Goal: Transaction & Acquisition: Purchase product/service

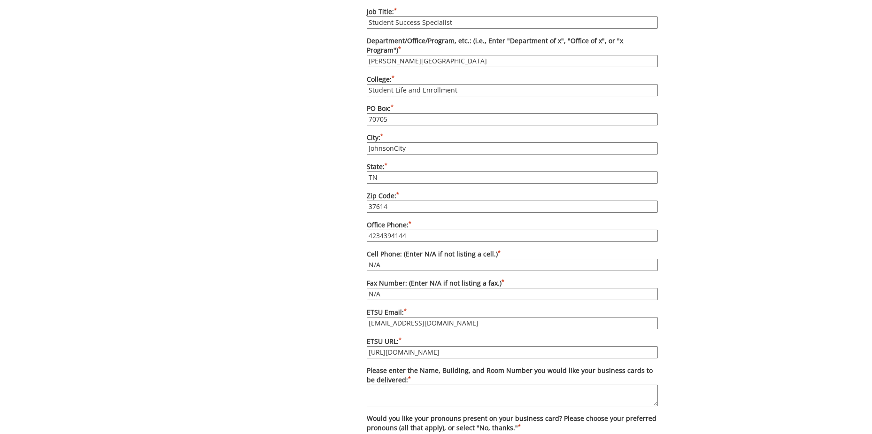
scroll to position [611, 0]
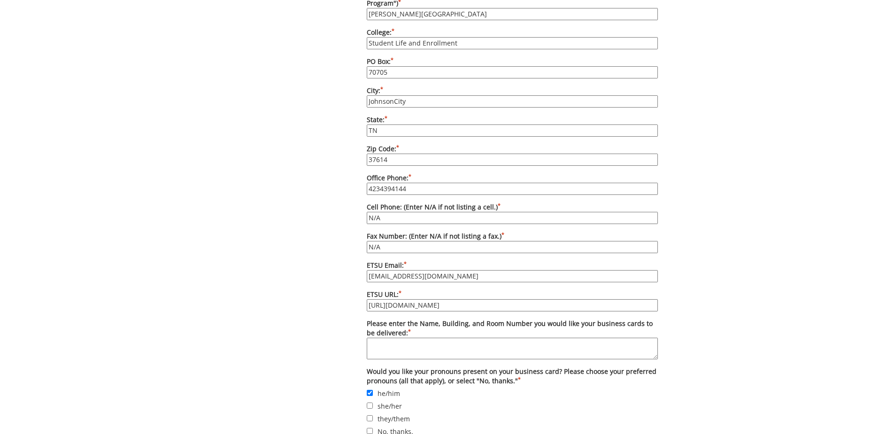
click at [395, 338] on textarea "Please enter the Name, Building, and Room Number you would like your business c…" at bounding box center [512, 349] width 291 height 22
paste textarea "DP Culp Student Center Room 271"
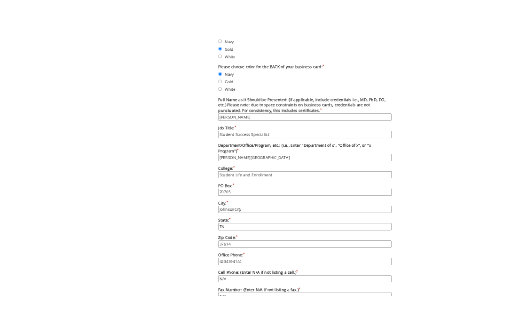
scroll to position [329, 0]
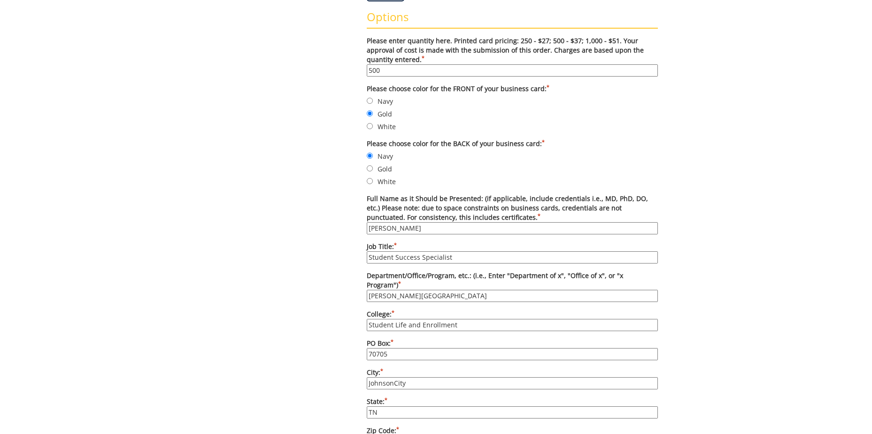
type textarea "DP Culp Student Center Room 271"
drag, startPoint x: 436, startPoint y: 286, endPoint x: 353, endPoint y: 288, distance: 83.2
click at [353, 288] on div "Some kind of message here. New Project Product Type Entity Specification Order …" at bounding box center [436, 314] width 458 height 1090
drag, startPoint x: 462, startPoint y: 318, endPoint x: 350, endPoint y: 315, distance: 111.4
click at [350, 315] on div "Some kind of message here. New Project Product Type Entity Specification Order …" at bounding box center [436, 314] width 458 height 1090
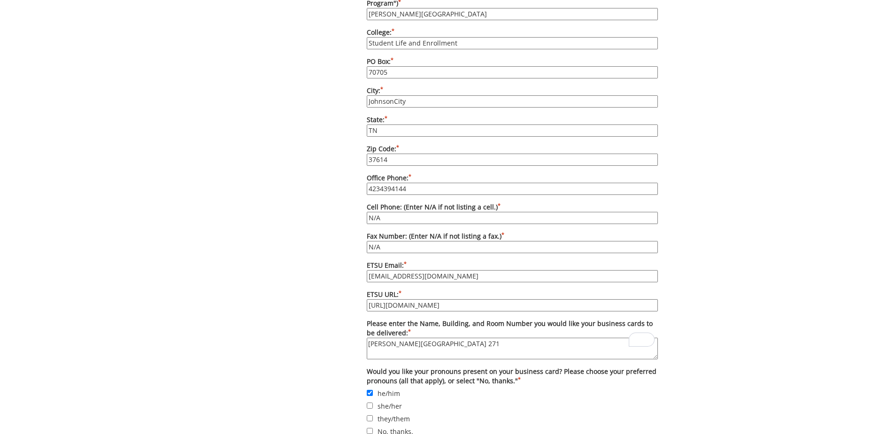
scroll to position [658, 0]
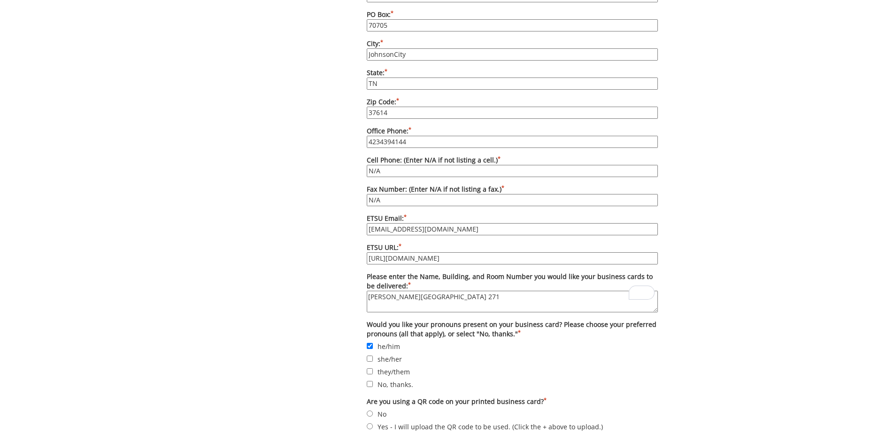
drag, startPoint x: 496, startPoint y: 249, endPoint x: 351, endPoint y: 257, distance: 144.4
drag, startPoint x: 483, startPoint y: 283, endPoint x: 346, endPoint y: 288, distance: 136.8
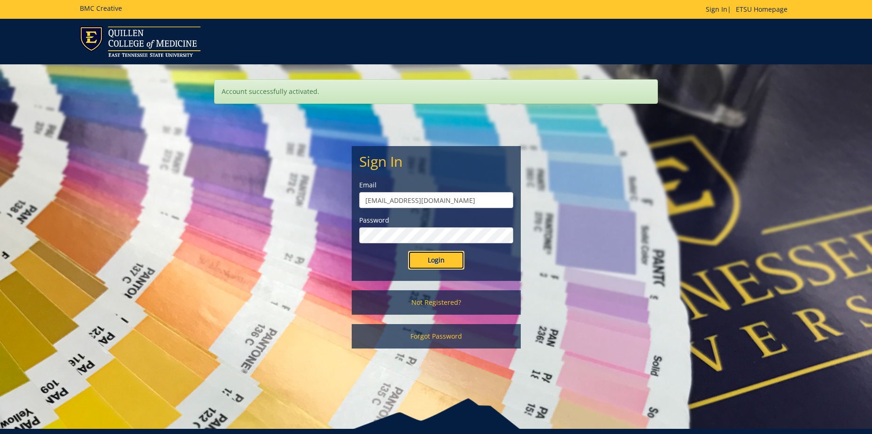
click at [435, 264] on input "Login" at bounding box center [436, 260] width 56 height 19
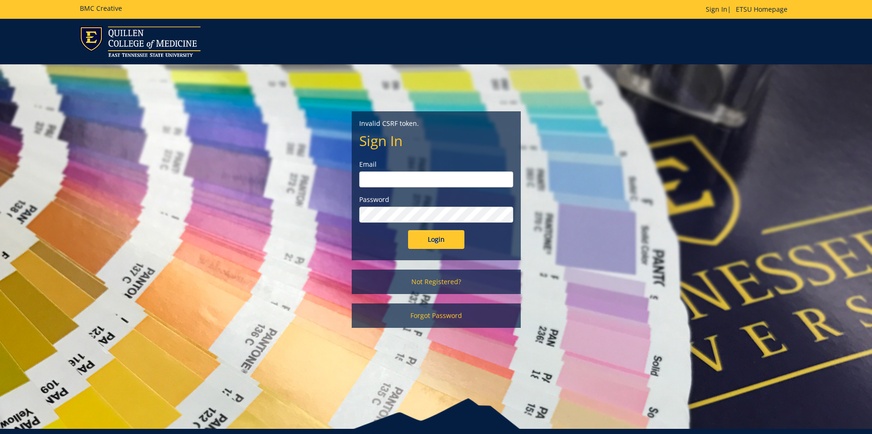
type input "robinsonja2@etsu.edu"
click at [435, 238] on input "Login" at bounding box center [436, 239] width 56 height 19
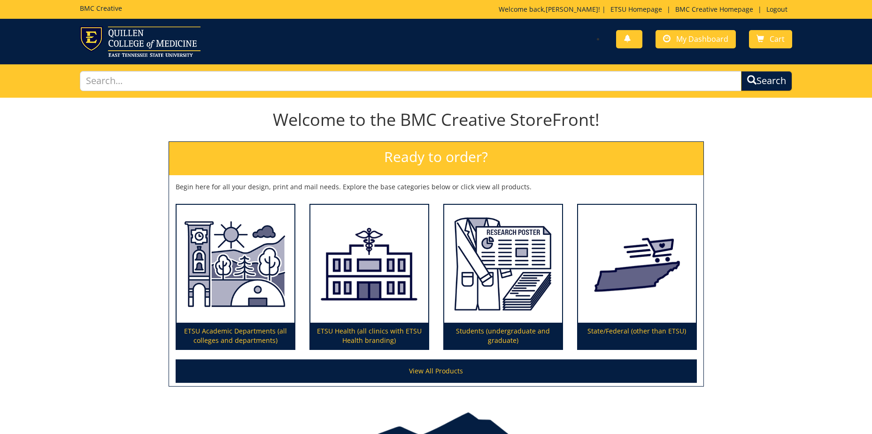
scroll to position [53, 0]
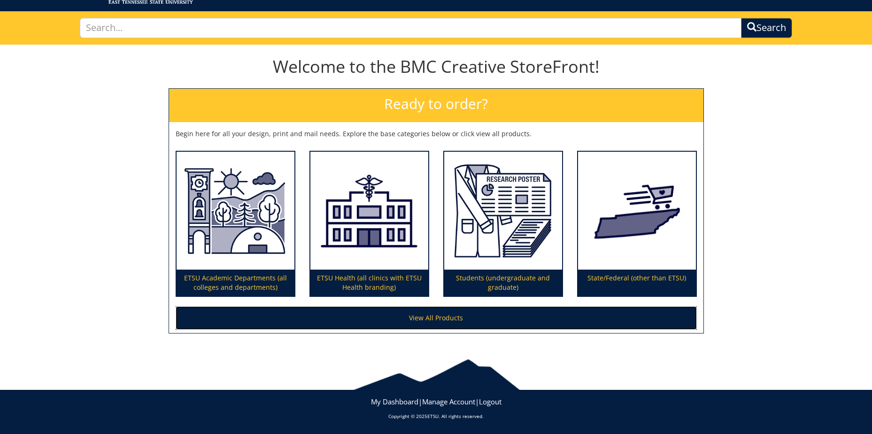
click at [429, 319] on link "View All Products" at bounding box center [436, 317] width 521 height 23
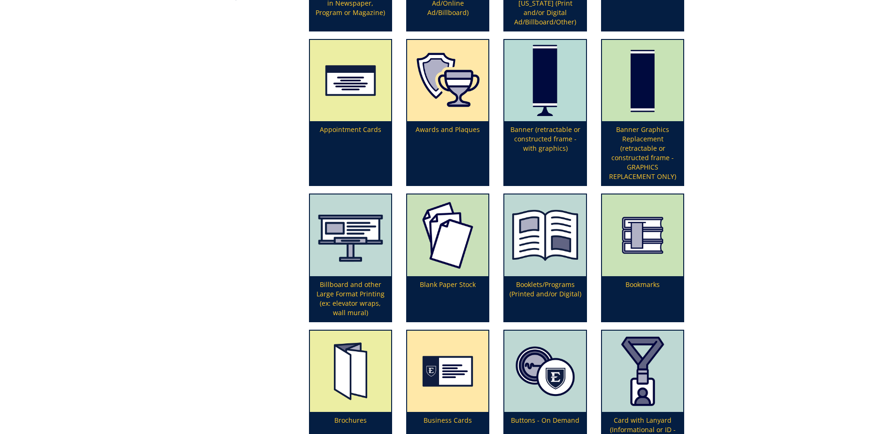
scroll to position [282, 0]
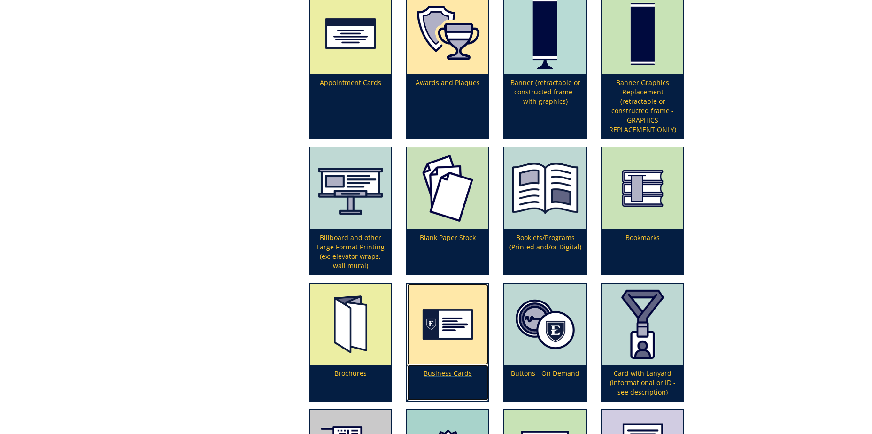
click at [443, 333] on img at bounding box center [447, 324] width 81 height 81
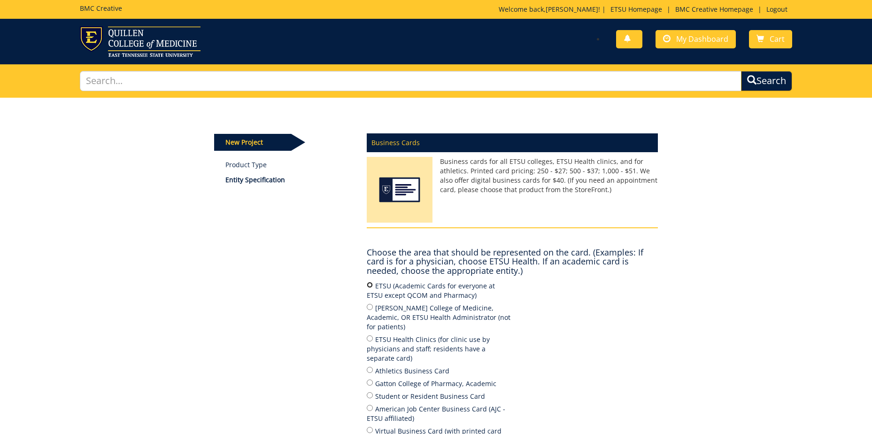
click at [369, 284] on input "ETSU (Academic Cards for everyone at ETSU except QCOM and Pharmacy)" at bounding box center [370, 285] width 6 height 6
radio input "true"
click at [709, 39] on span "My Dashboard" at bounding box center [703, 39] width 52 height 10
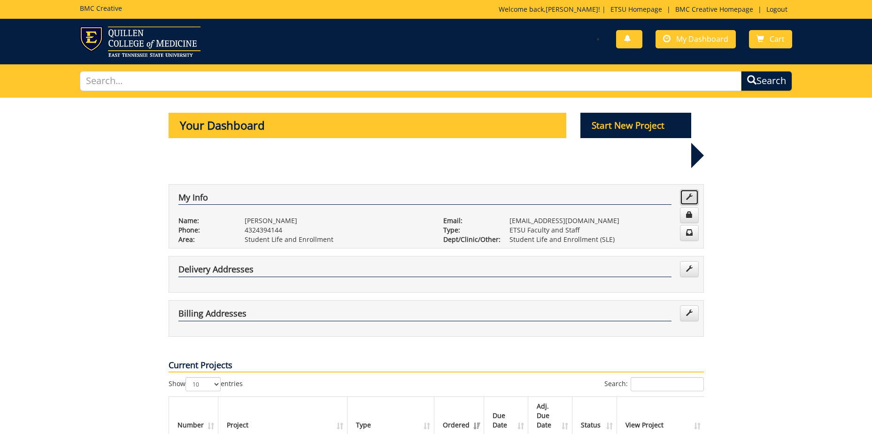
click at [694, 189] on link at bounding box center [689, 197] width 19 height 16
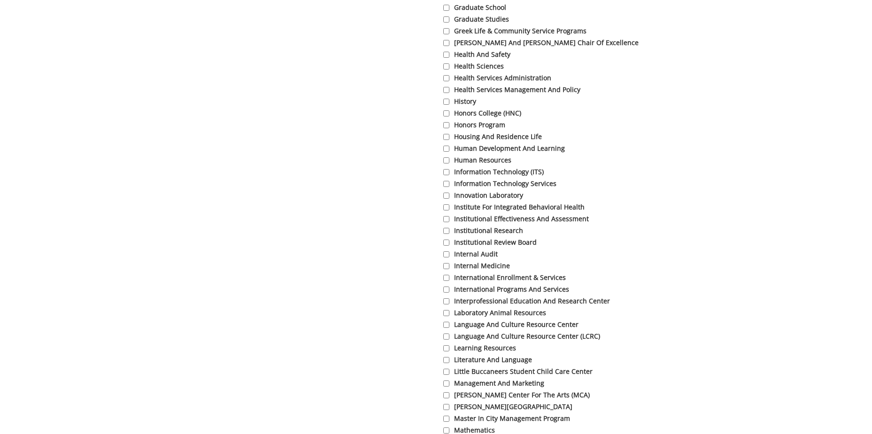
scroll to position [1879, 0]
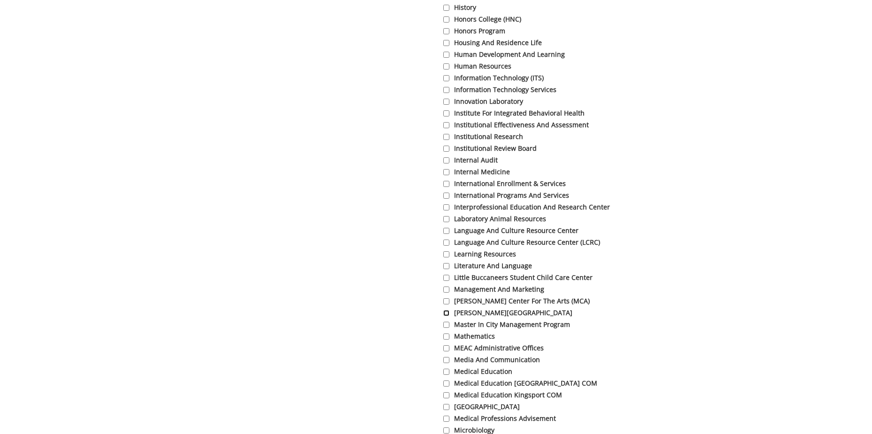
click at [445, 316] on input "[PERSON_NAME][GEOGRAPHIC_DATA]" at bounding box center [446, 313] width 6 height 6
checkbox input "true"
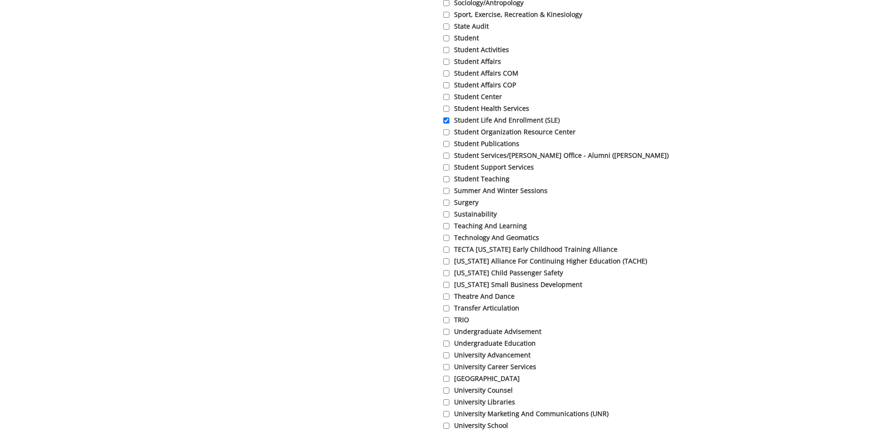
scroll to position [2906, 0]
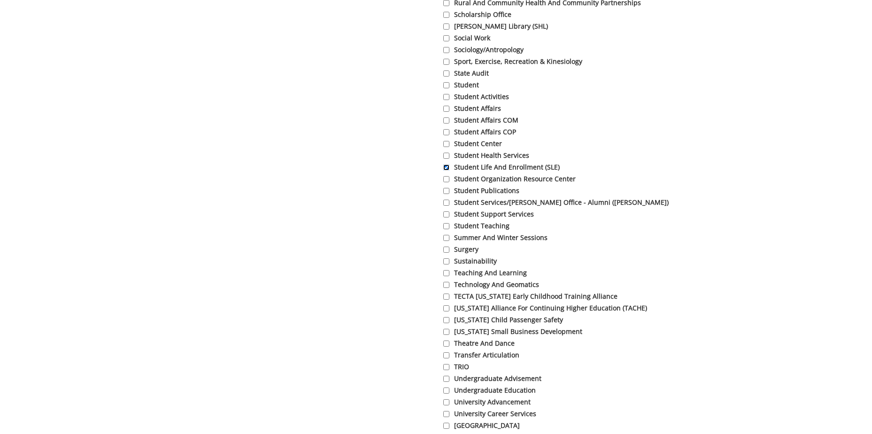
click at [447, 171] on input "Student Life and Enrollment (SLE)" at bounding box center [446, 167] width 6 height 6
checkbox input "false"
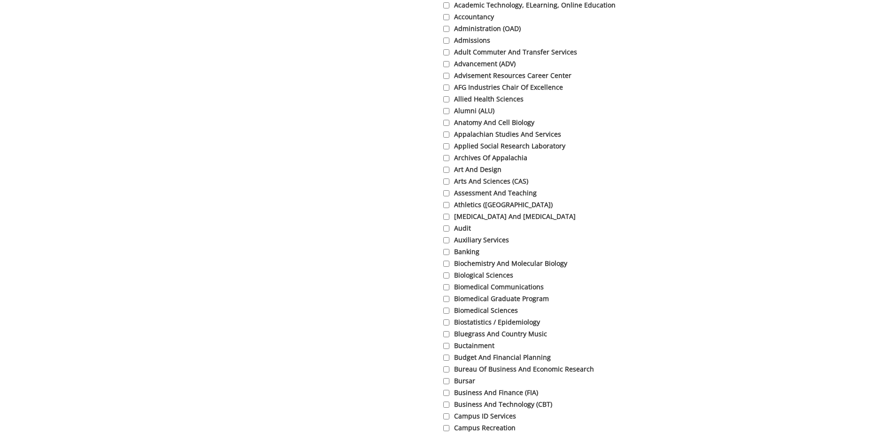
scroll to position [0, 0]
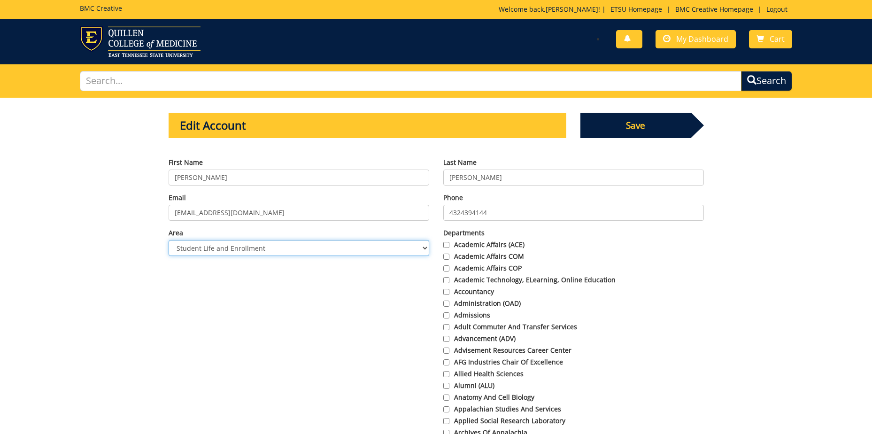
click at [423, 247] on select "Choose Area Administration Advancement (ADM) BucSports Business & Finance Clemm…" at bounding box center [299, 248] width 261 height 16
click at [169, 240] on select "Choose Area Administration Advancement (ADM) BucSports Business & Finance Clemm…" at bounding box center [299, 248] width 261 height 16
click at [634, 132] on span "Save" at bounding box center [636, 125] width 111 height 25
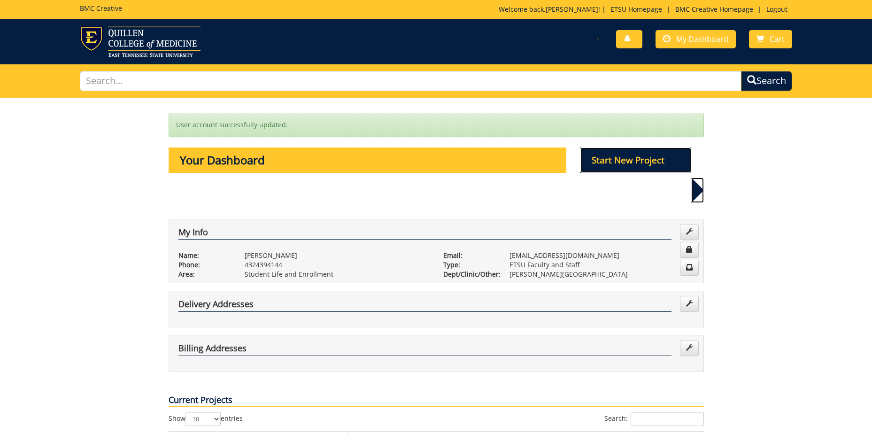
click at [644, 163] on p "Start New Project" at bounding box center [636, 160] width 111 height 25
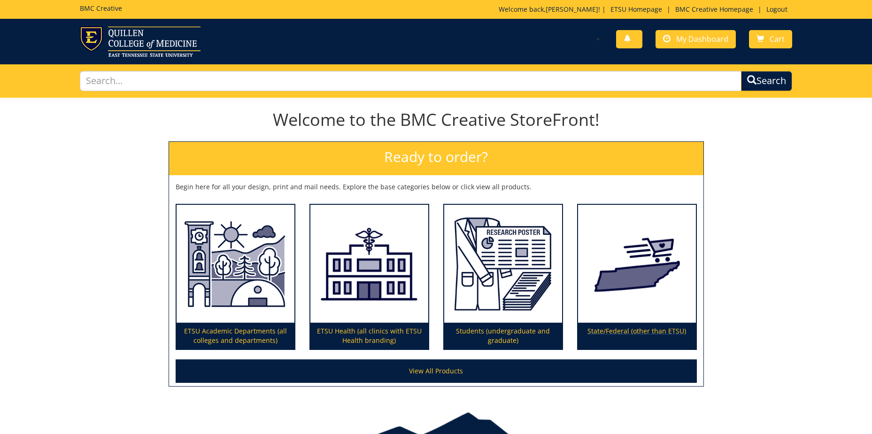
scroll to position [53, 0]
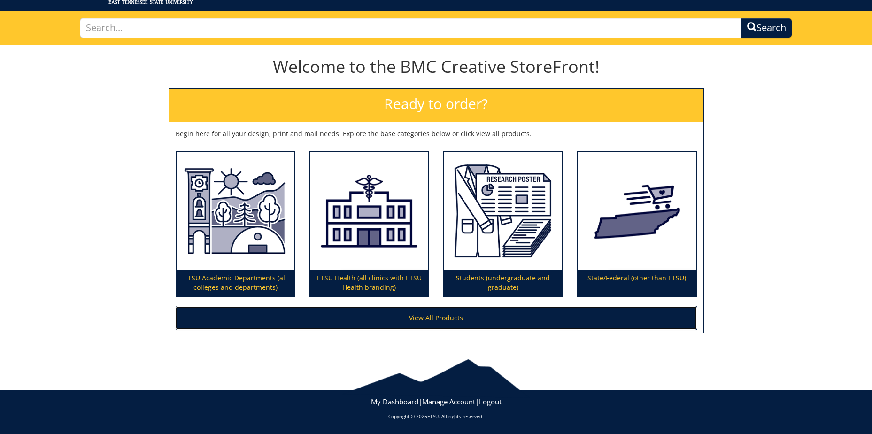
click at [448, 322] on link "View All Products" at bounding box center [436, 317] width 521 height 23
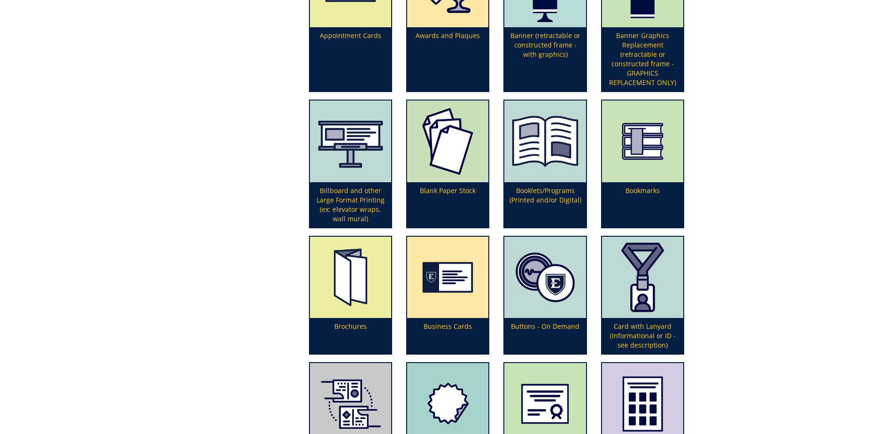
scroll to position [376, 0]
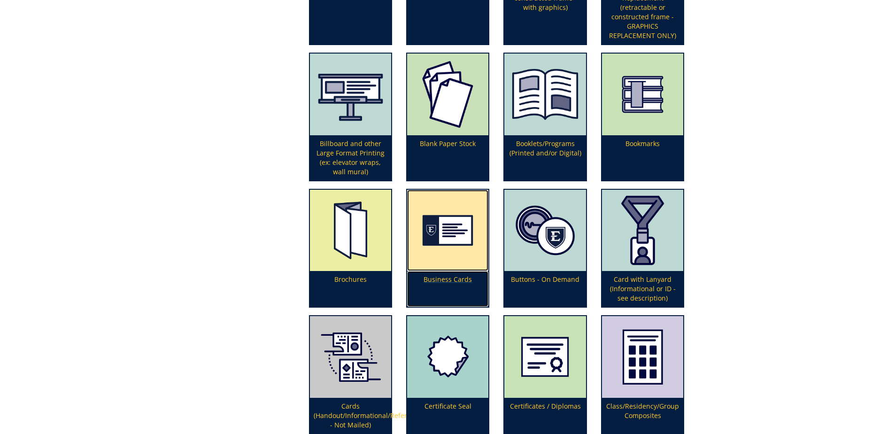
click at [459, 243] on img at bounding box center [447, 230] width 81 height 81
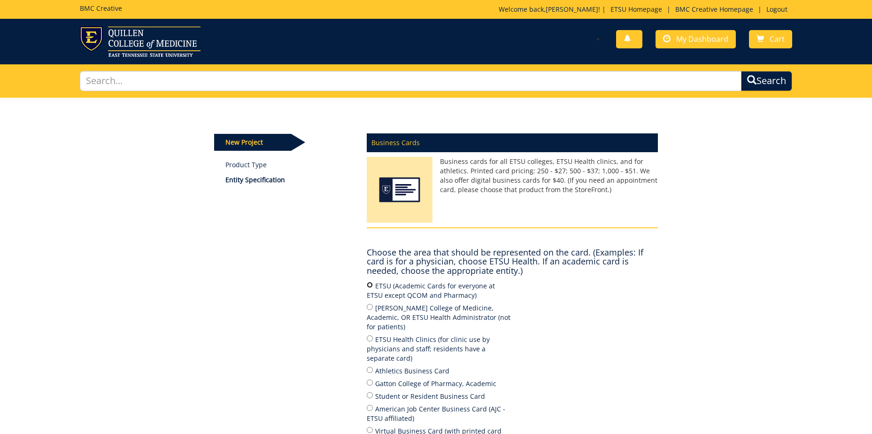
click at [371, 283] on input "ETSU (Academic Cards for everyone at ETSU except QCOM and Pharmacy)" at bounding box center [370, 285] width 6 height 6
radio input "true"
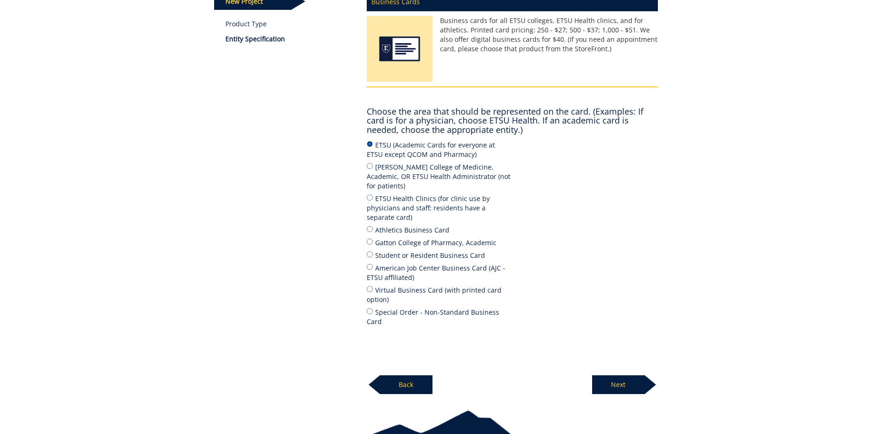
scroll to position [173, 0]
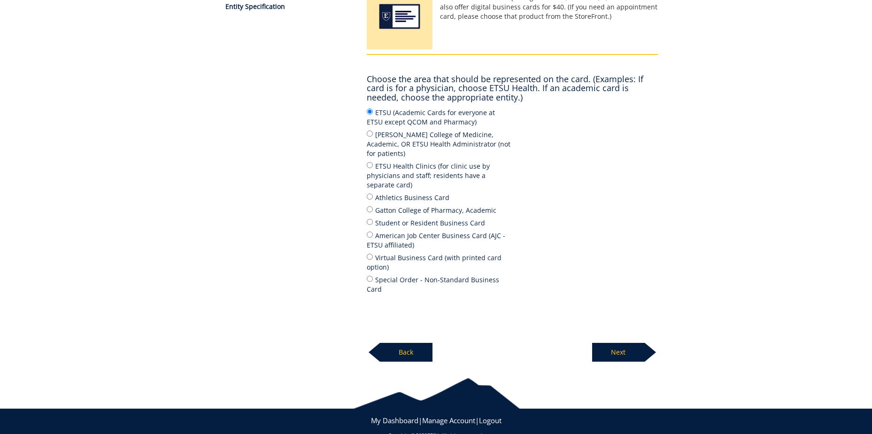
click at [618, 343] on p "Next" at bounding box center [618, 352] width 53 height 19
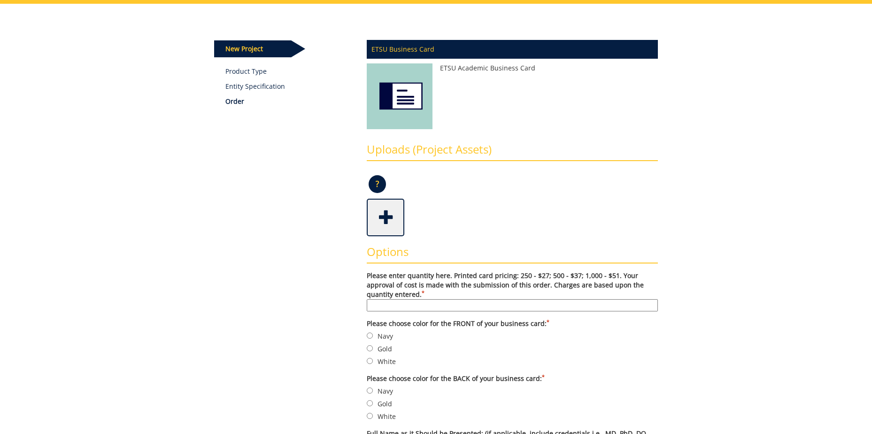
scroll to position [188, 0]
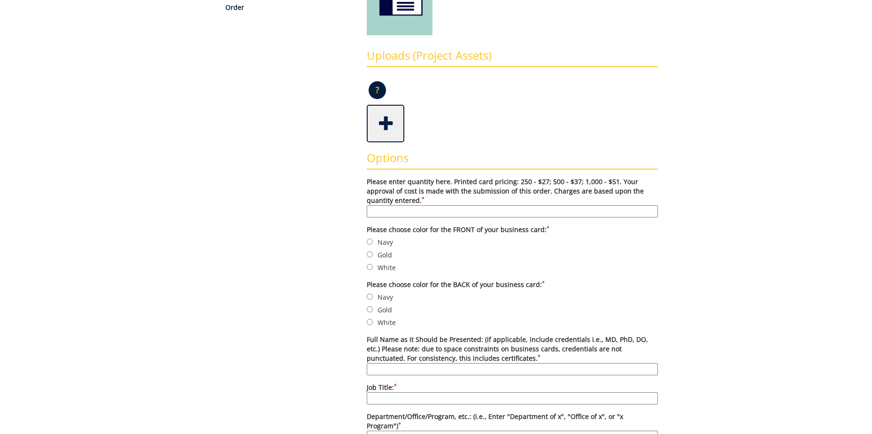
click at [405, 212] on input "Please enter quantity here. Printed card pricing: 250 - $27; 500 - $37; 1,000 -…" at bounding box center [512, 211] width 291 height 12
type input "500"
click at [369, 256] on input "Gold" at bounding box center [370, 254] width 6 height 6
radio input "true"
click at [369, 297] on input "Navy" at bounding box center [370, 297] width 6 height 6
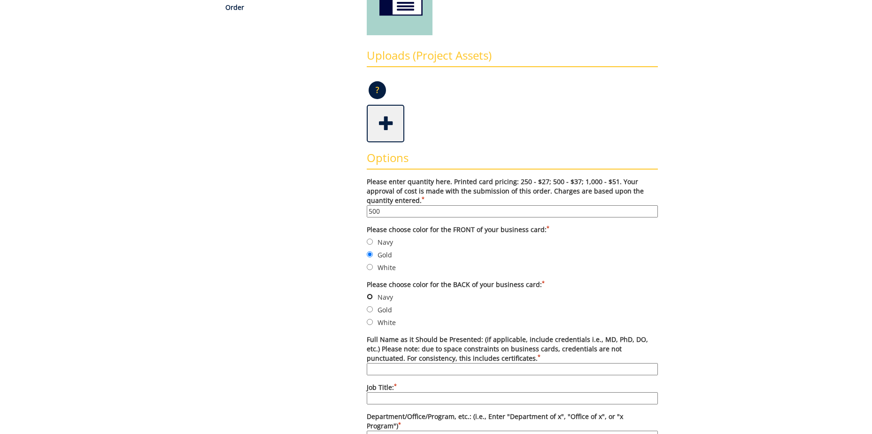
radio input "true"
click at [401, 370] on input "Full Name as it Should be Presented: (if applicable, include credentials i.e., …" at bounding box center [512, 369] width 291 height 12
type input "[PERSON_NAME]"
click at [469, 399] on input "Job Title: *" at bounding box center [512, 398] width 291 height 12
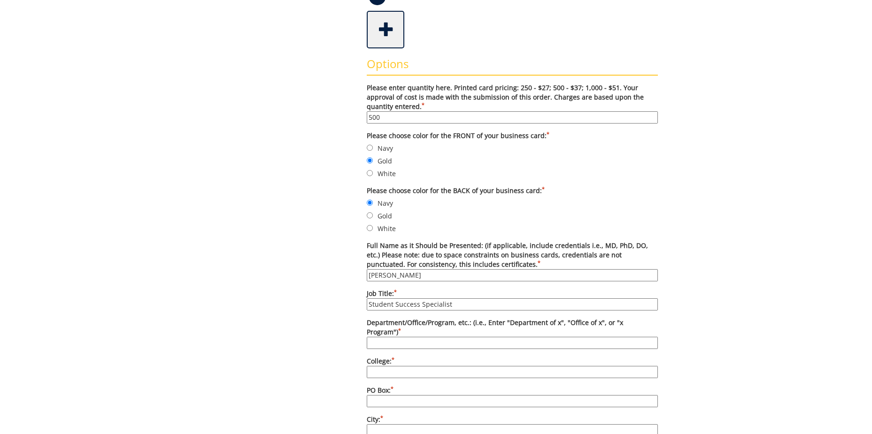
scroll to position [329, 0]
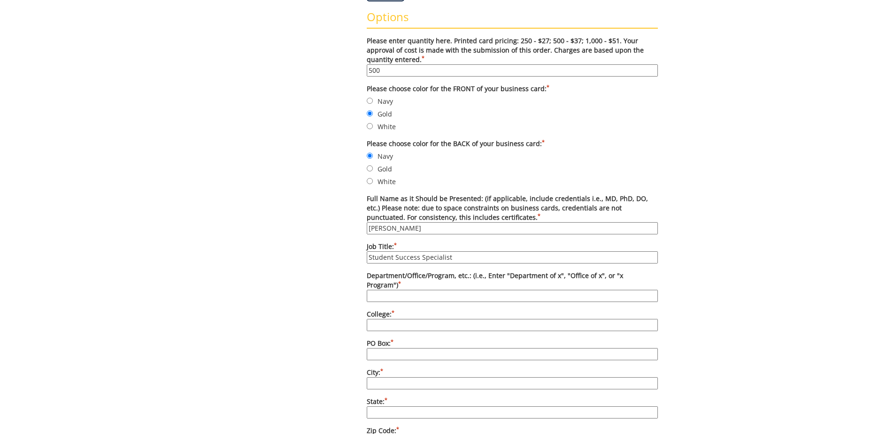
type input "Student Success Specialist"
click at [376, 290] on input "Department/Office/Program, etc.: (i.e., Enter "Department of x", "Office of x",…" at bounding box center [512, 296] width 291 height 12
paste input "[PERSON_NAME][GEOGRAPHIC_DATA]"
type input "[PERSON_NAME][GEOGRAPHIC_DATA]"
click at [376, 319] on input "College: *" at bounding box center [512, 325] width 291 height 12
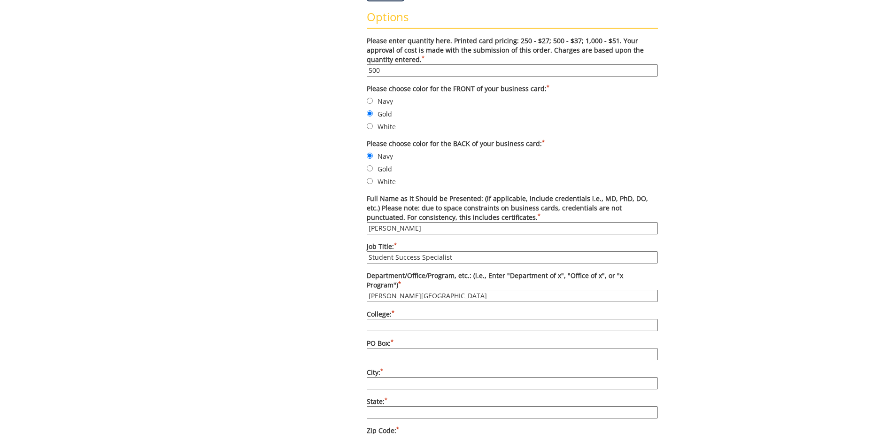
paste input "Student Life and Enrollment"
type input "Student Life and Enrollment"
click at [376, 348] on input "PO Box: *" at bounding box center [512, 354] width 291 height 12
type input "70705"
click at [394, 377] on input "City: *" at bounding box center [512, 383] width 291 height 12
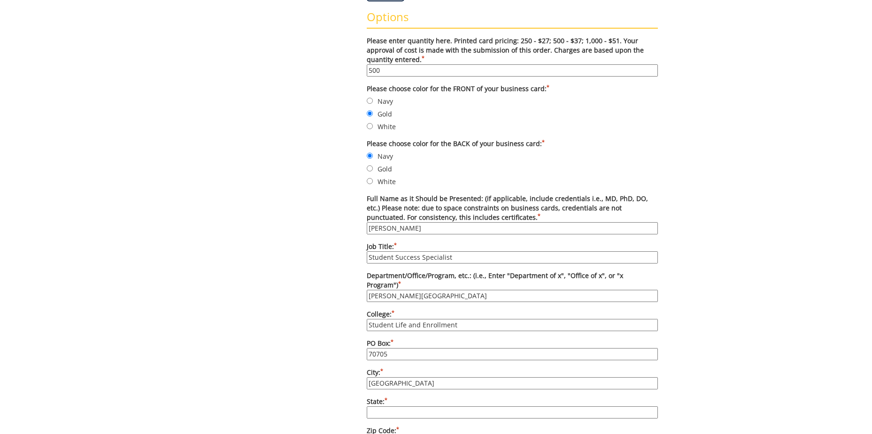
type input "[GEOGRAPHIC_DATA]"
click at [396, 406] on input "State: *" at bounding box center [512, 412] width 291 height 12
type input "TN"
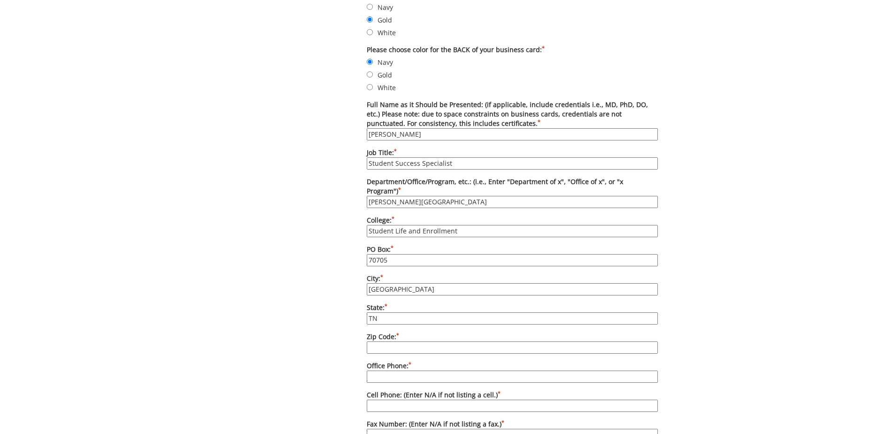
scroll to position [470, 0]
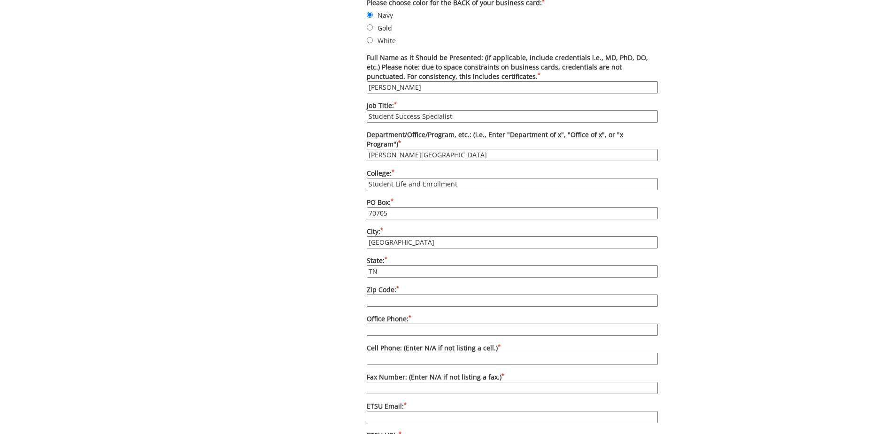
click at [381, 295] on input "Zip Code: *" at bounding box center [512, 301] width 291 height 12
type input "37614"
click at [404, 314] on label "Office Phone: *" at bounding box center [512, 325] width 291 height 22
click at [404, 324] on input "Office Phone: *" at bounding box center [512, 330] width 291 height 12
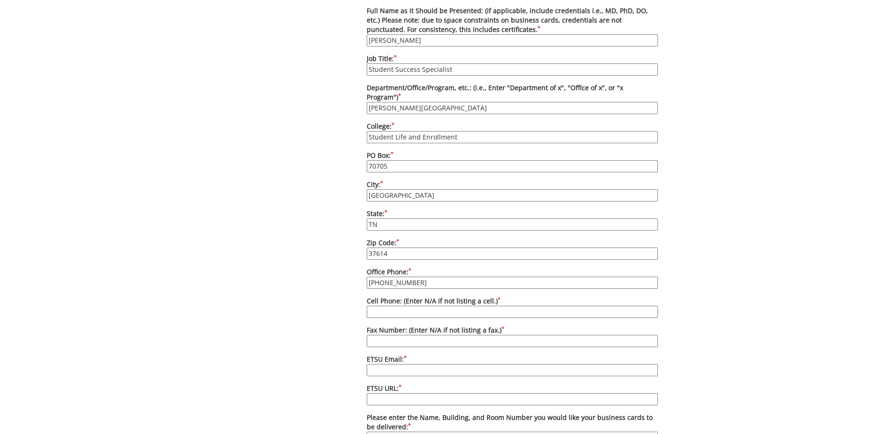
scroll to position [564, 0]
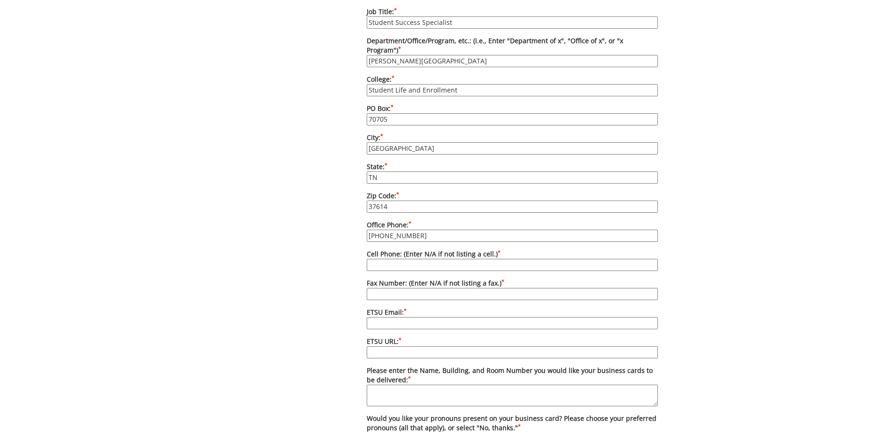
type input "423-439-4144"
click at [383, 259] on input "Cell Phone: (Enter N/A if not listing a cell.) *" at bounding box center [512, 265] width 291 height 12
type input "N/A"
click at [382, 288] on input "Fax Number: (Enter N/A if not listing a fax.) *" at bounding box center [512, 294] width 291 height 12
type input "N/A"
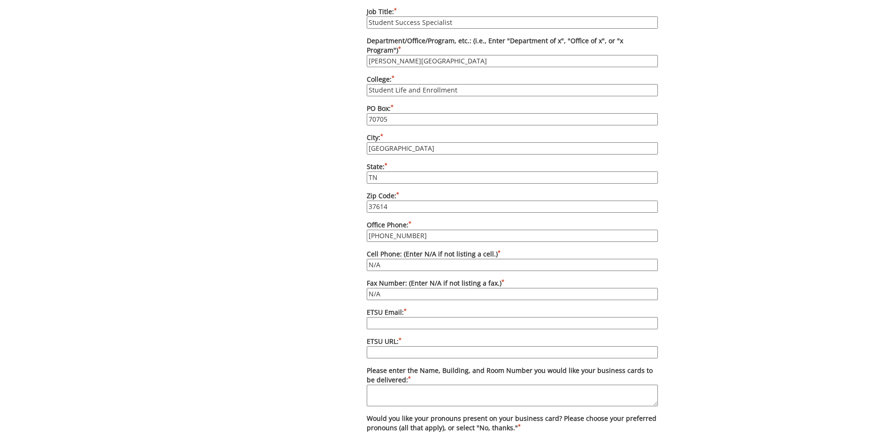
click at [389, 317] on input "ETSU Email: *" at bounding box center [512, 323] width 291 height 12
type input "robinsonja2@etsu.edu"
click at [377, 347] on input "ETSU URL: *" at bounding box center [512, 352] width 291 height 12
paste input "https://www.etsu.edu/students/jordan/"
type input "https://www.etsu.edu/students/jordan/"
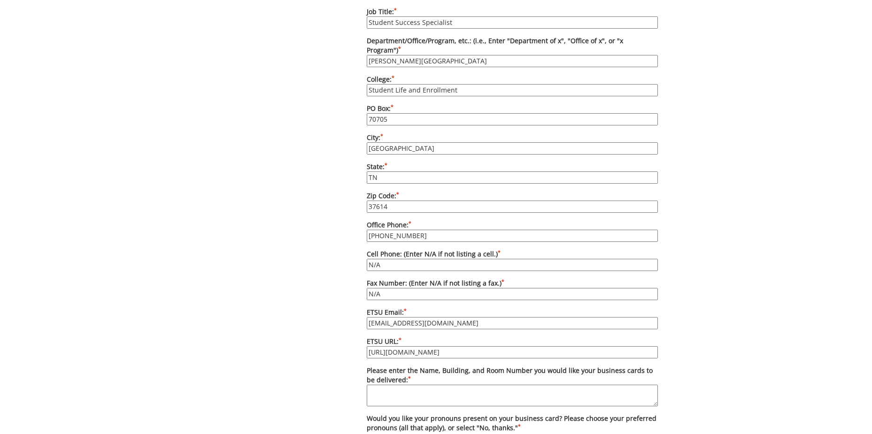
click at [380, 385] on textarea "Please enter the Name, Building, and Room Number you would like your business c…" at bounding box center [512, 396] width 291 height 22
paste textarea "DP Culp Student Center Room 271"
click at [369, 385] on textarea "DP Culp Student Center Room 271" at bounding box center [512, 396] width 291 height 22
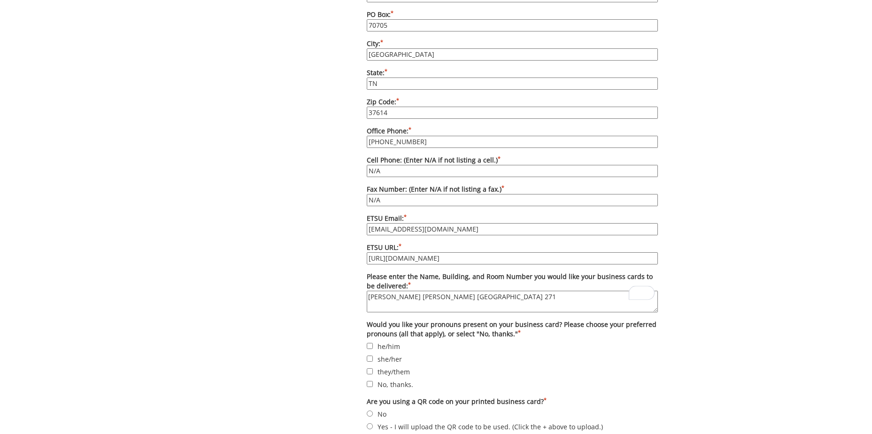
scroll to position [705, 0]
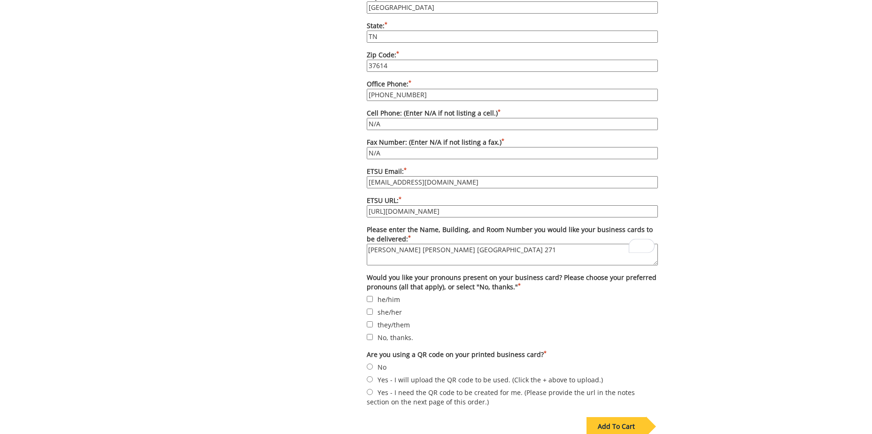
type textarea "Josh Robinson DP Culp Student Center Room 271"
click at [367, 296] on input "he/him" at bounding box center [370, 299] width 6 height 6
checkbox input "true"
